Goal: Task Accomplishment & Management: Manage account settings

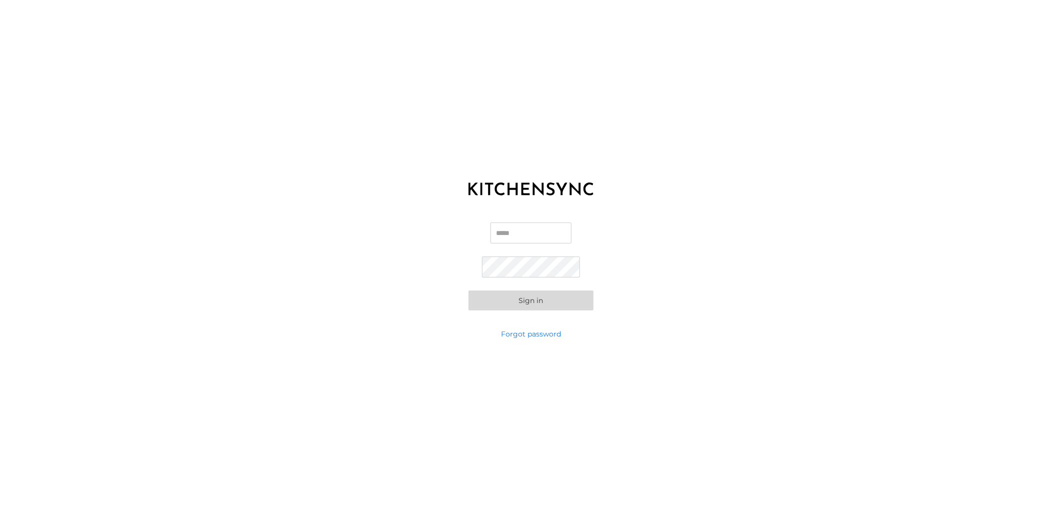
click at [532, 234] on input "Email" at bounding box center [531, 233] width 81 height 21
click at [506, 228] on input "Email" at bounding box center [531, 233] width 81 height 21
click at [367, 151] on div "KITCHEN SYNC LOGIN Email Password Sign in Forgot password" at bounding box center [531, 256] width 1062 height 513
click at [546, 231] on input "Email" at bounding box center [531, 233] width 81 height 21
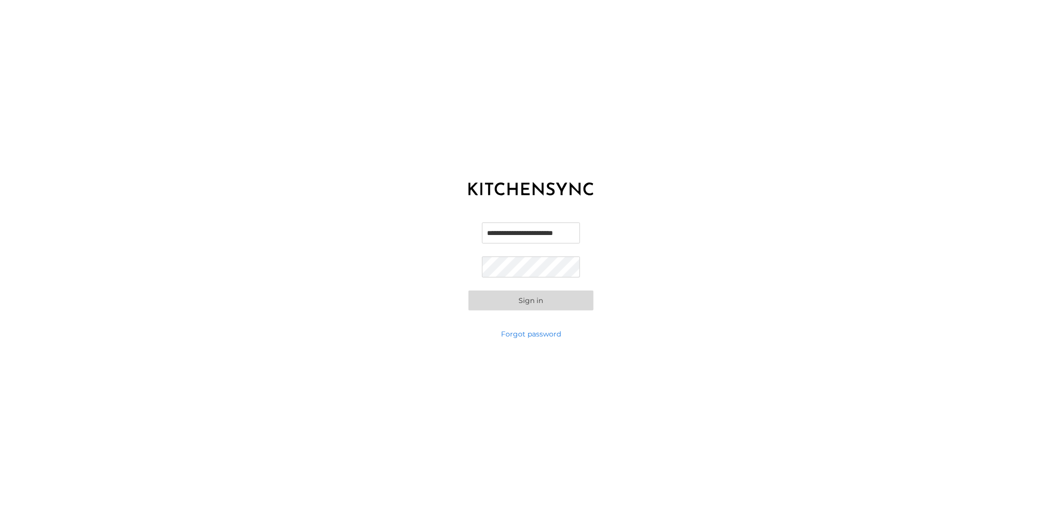
scroll to position [0, 17]
type input "**********"
click at [469, 291] on button "Sign in" at bounding box center [531, 301] width 125 height 20
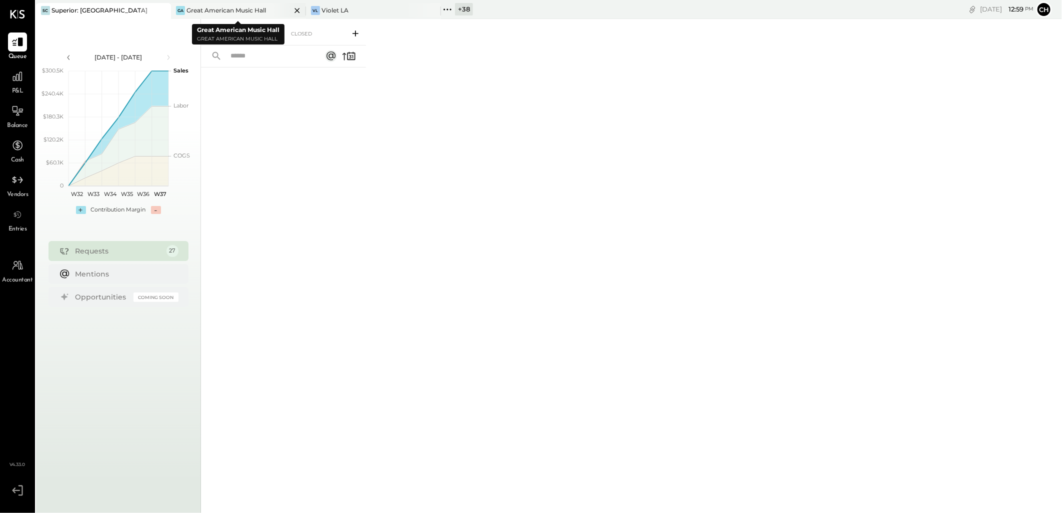
click at [297, 11] on icon at bounding box center [297, 10] width 5 height 5
click at [293, 9] on icon at bounding box center [297, 11] width 13 height 12
click at [178, 11] on icon at bounding box center [177, 9] width 13 height 13
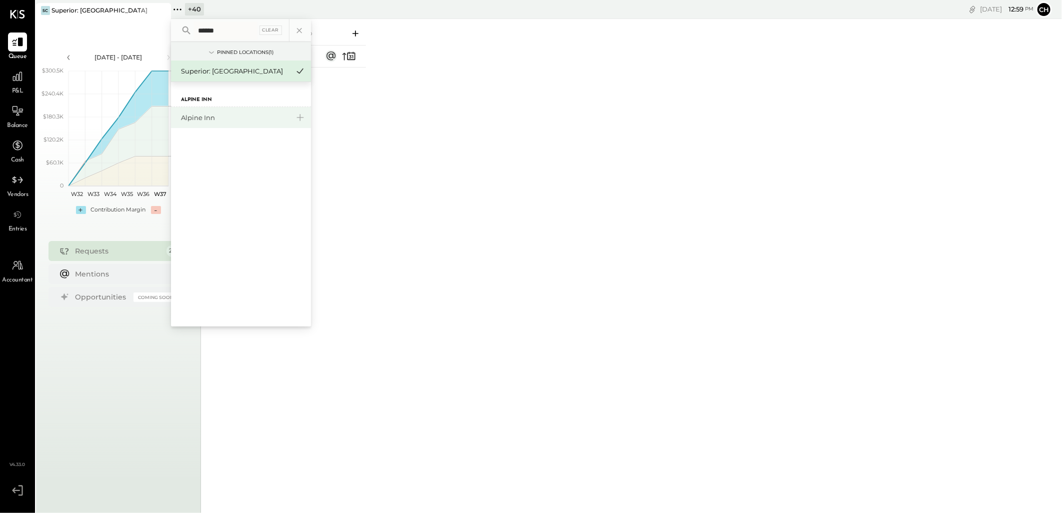
type input "******"
click at [193, 118] on div "Alpine Inn" at bounding box center [235, 118] width 108 height 10
